Goal: Transaction & Acquisition: Book appointment/travel/reservation

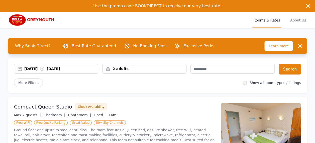
click at [33, 67] on div "[DATE] [DATE]" at bounding box center [61, 68] width 74 height 5
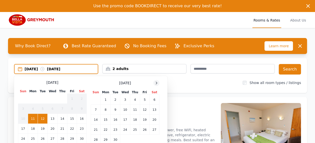
click at [156, 83] on icon at bounding box center [156, 83] width 4 height 4
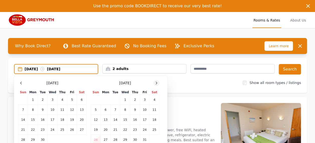
click at [156, 83] on icon at bounding box center [156, 83] width 4 height 4
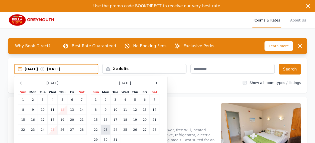
click at [104, 129] on td "23" at bounding box center [106, 130] width 10 height 10
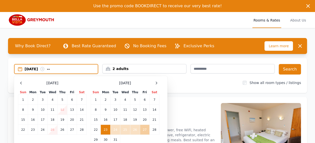
click at [144, 131] on td "27" at bounding box center [145, 130] width 10 height 10
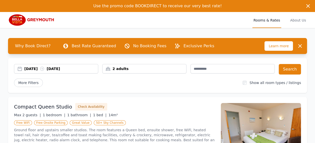
click at [119, 66] on div "2 adults" at bounding box center [144, 68] width 84 height 5
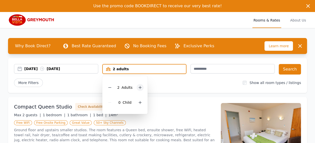
click at [139, 88] on icon at bounding box center [140, 88] width 4 height 4
click at [290, 69] on button "Search" at bounding box center [290, 69] width 22 height 11
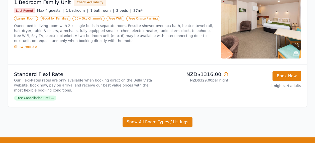
scroll to position [102, 0]
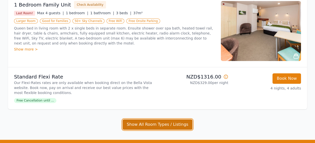
click at [160, 127] on button "Show All Room Types / Listings" at bounding box center [158, 125] width 70 height 11
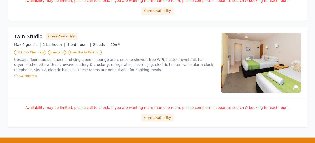
scroll to position [405, 0]
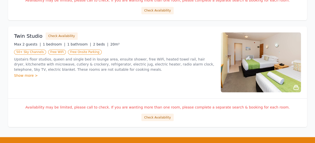
click at [128, 93] on div "Twin Studio Check Availability Max 2 guests | 1 bedroom | 1 bathroom | 2 beds |…" at bounding box center [157, 62] width 299 height 72
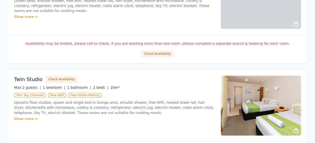
scroll to position [363, 0]
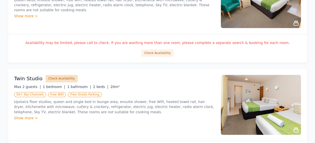
click at [53, 78] on button "Check Availability" at bounding box center [62, 79] width 32 height 8
